Goal: Navigation & Orientation: Find specific page/section

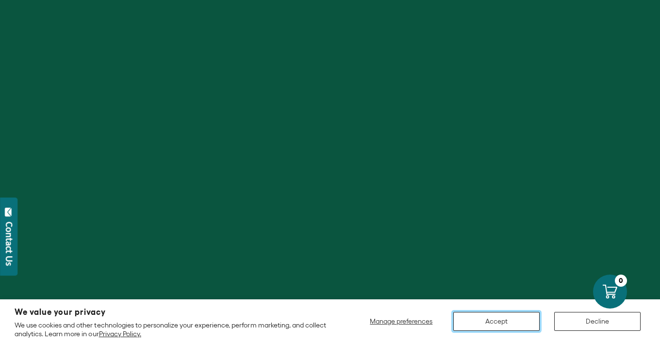
click at [508, 317] on button "Accept" at bounding box center [496, 321] width 86 height 19
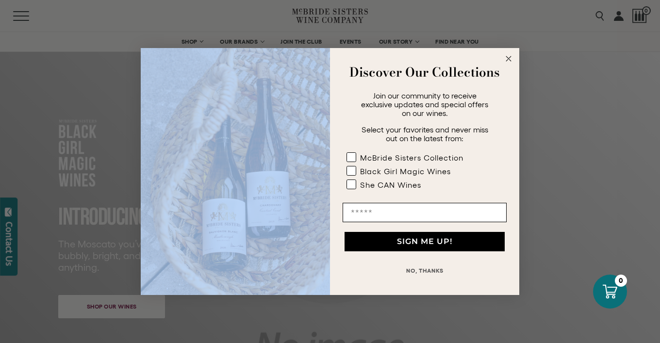
click at [509, 53] on div "Close dialog Discover Our Collections Join our community to receive exclusive u…" at bounding box center [330, 171] width 379 height 247
click at [506, 57] on icon "Close dialog" at bounding box center [508, 58] width 5 height 5
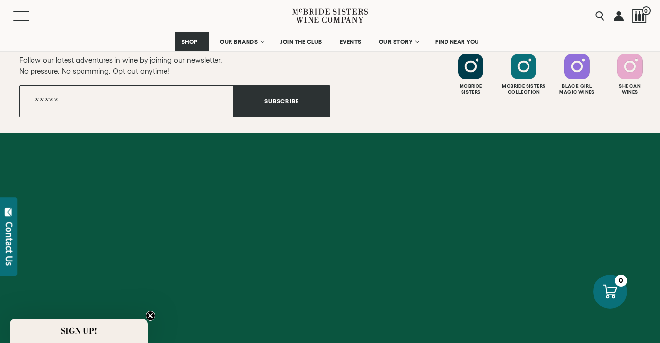
scroll to position [2786, 0]
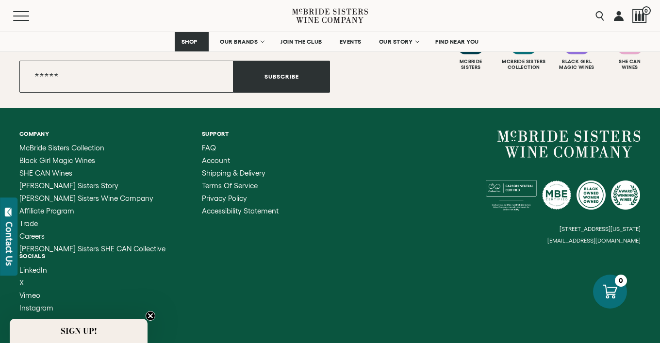
click at [148, 315] on circle "Close teaser" at bounding box center [150, 316] width 9 height 9
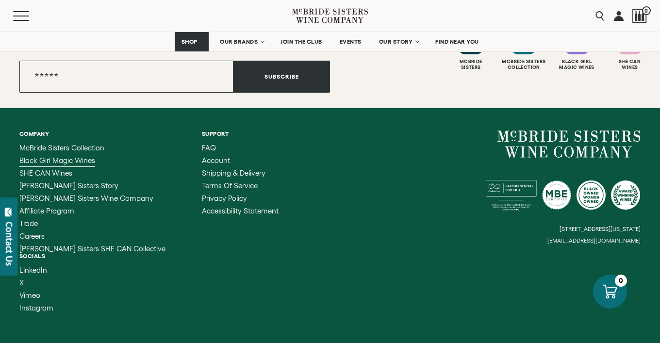
click at [71, 159] on span "Black Girl Magic Wines" at bounding box center [57, 160] width 76 height 8
click at [57, 209] on span "Affiliate Program" at bounding box center [46, 211] width 55 height 8
click at [35, 234] on span "Careers" at bounding box center [31, 236] width 25 height 8
click at [573, 237] on small "[EMAIL_ADDRESS][DOMAIN_NAME]" at bounding box center [594, 240] width 93 height 7
click at [567, 237] on small "[EMAIL_ADDRESS][DOMAIN_NAME]" at bounding box center [594, 240] width 93 height 7
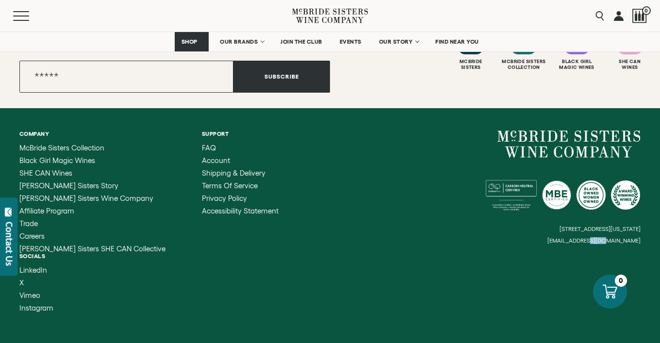
click at [566, 237] on small "[EMAIL_ADDRESS][DOMAIN_NAME]" at bounding box center [594, 240] width 93 height 7
click at [471, 247] on div "Company [PERSON_NAME] Sisters Collection Black Girl Magic Wines SHE CAN Wines […" at bounding box center [330, 221] width 660 height 226
click at [377, 207] on div "[STREET_ADDRESS][US_STATE] [EMAIL_ADDRESS][DOMAIN_NAME]" at bounding box center [485, 188] width 311 height 114
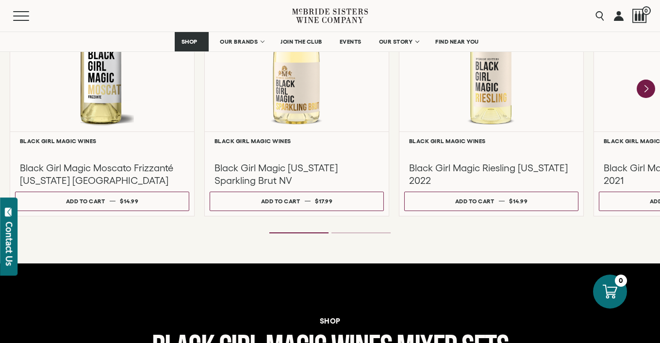
scroll to position [412, 0]
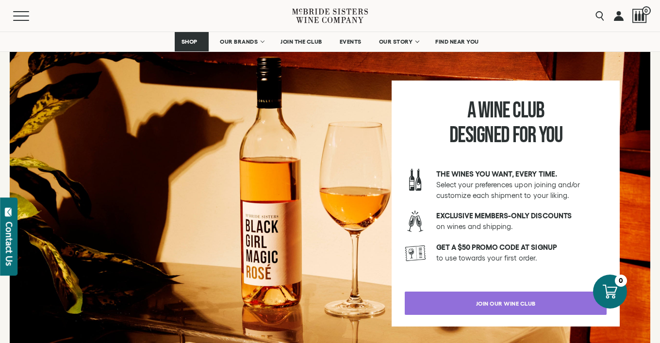
scroll to position [1903, 0]
